Goal: Task Accomplishment & Management: Use online tool/utility

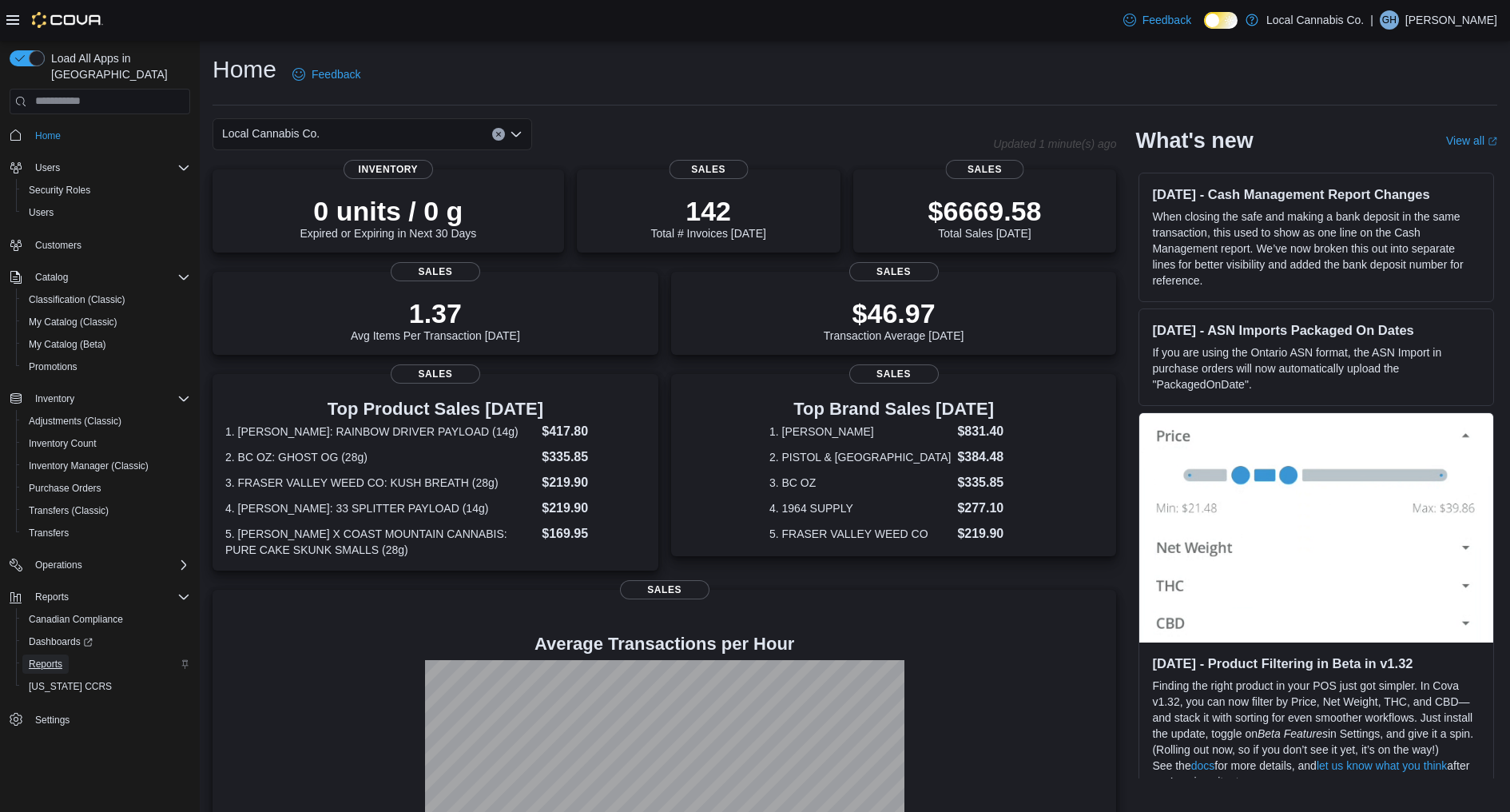
click at [63, 657] on span "Reports" at bounding box center [46, 664] width 34 height 13
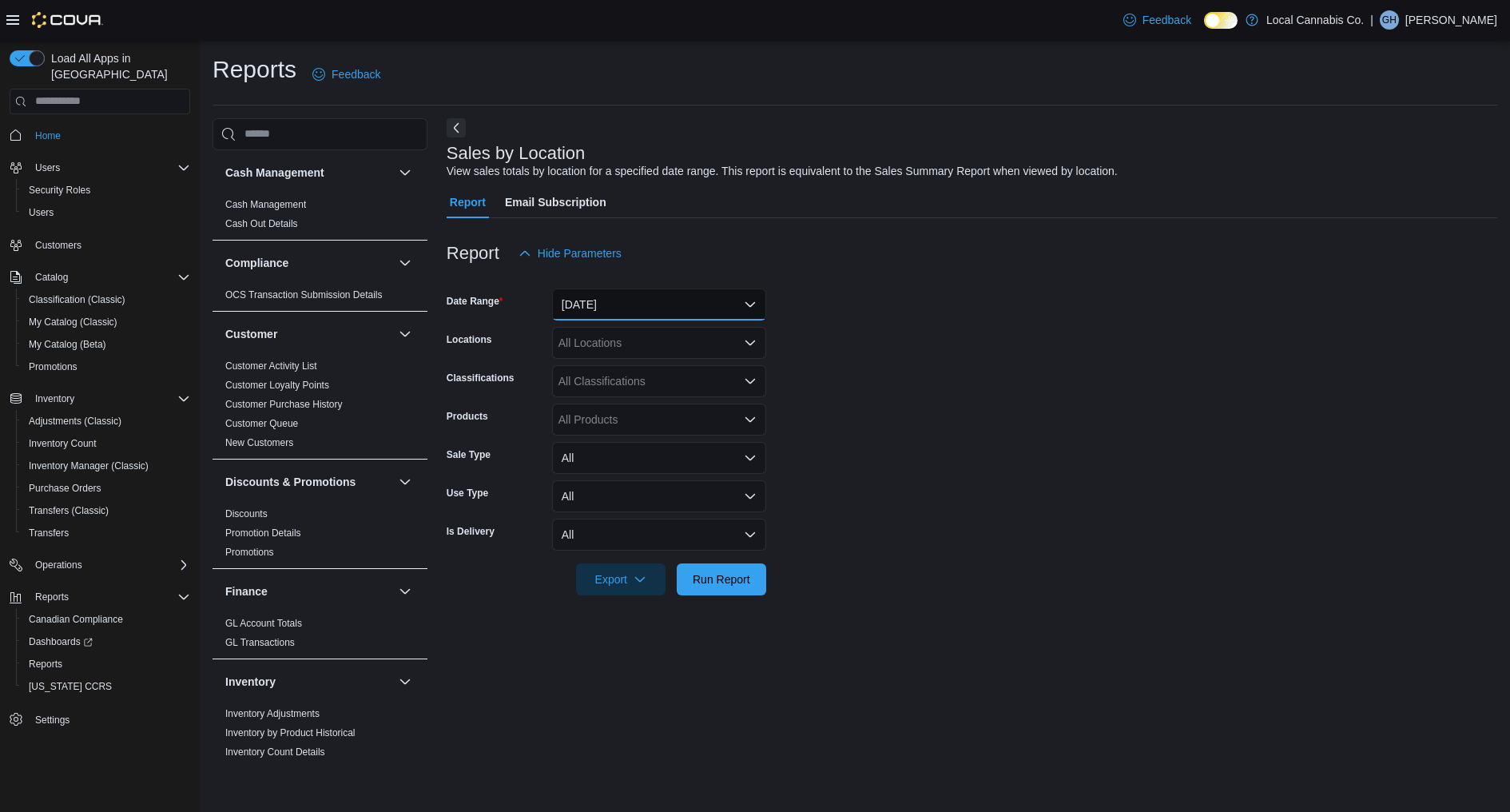
click at [675, 296] on button "[DATE]" at bounding box center [659, 304] width 215 height 32
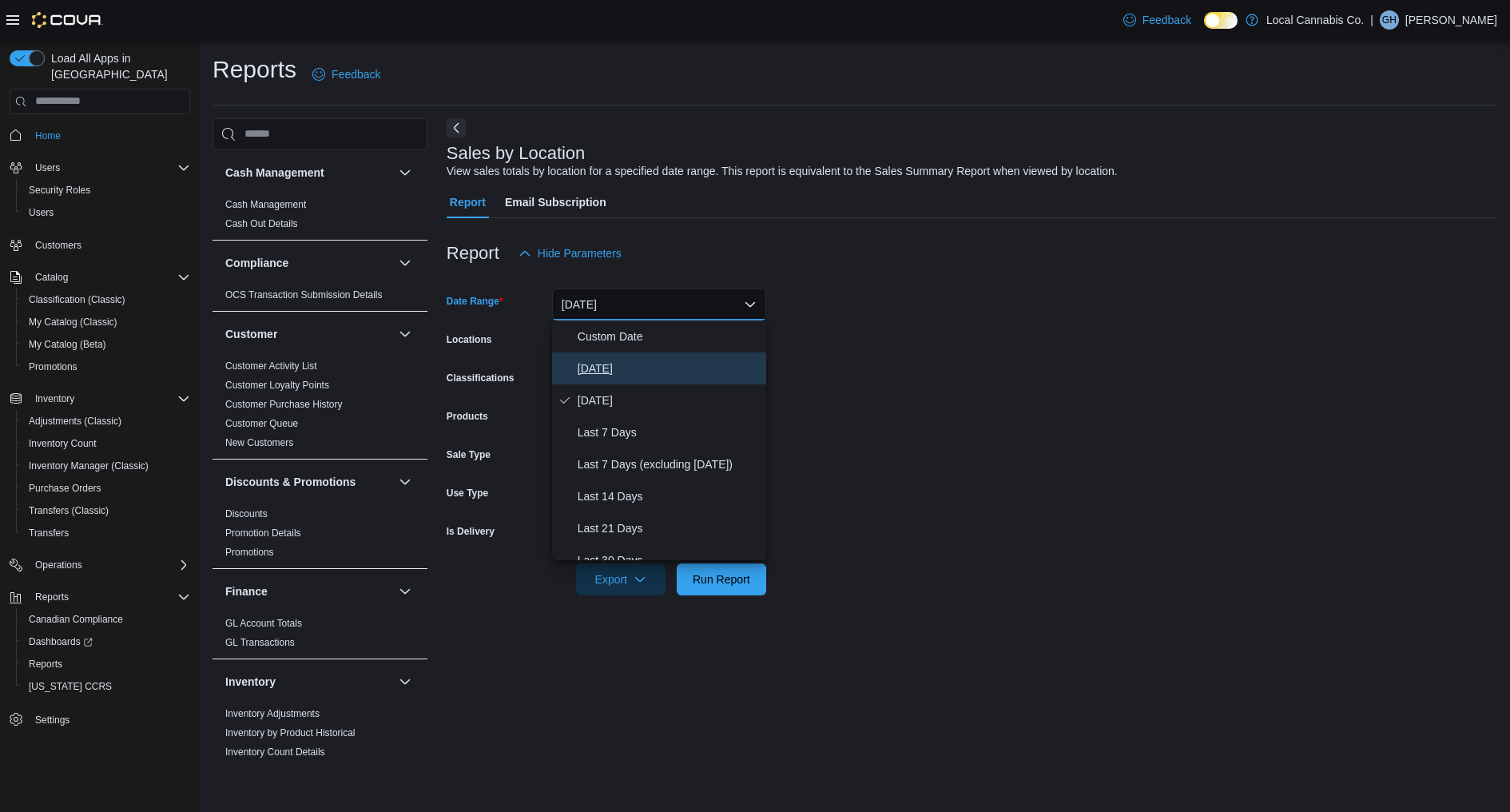
click at [655, 359] on span "[DATE]" at bounding box center [669, 368] width 182 height 19
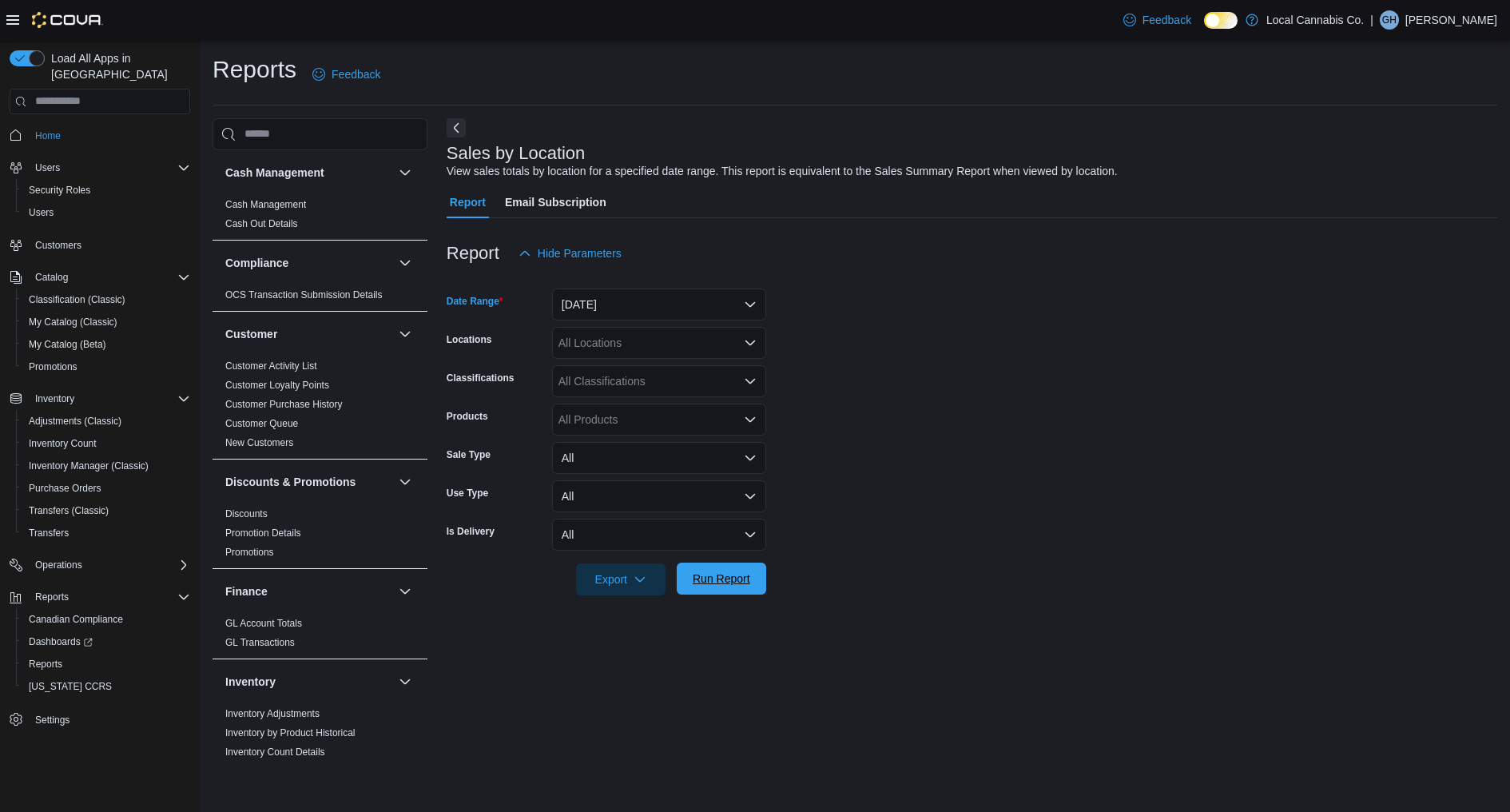
click at [712, 582] on span "Run Report" at bounding box center [721, 578] width 57 height 16
